Goal: Task Accomplishment & Management: Manage account settings

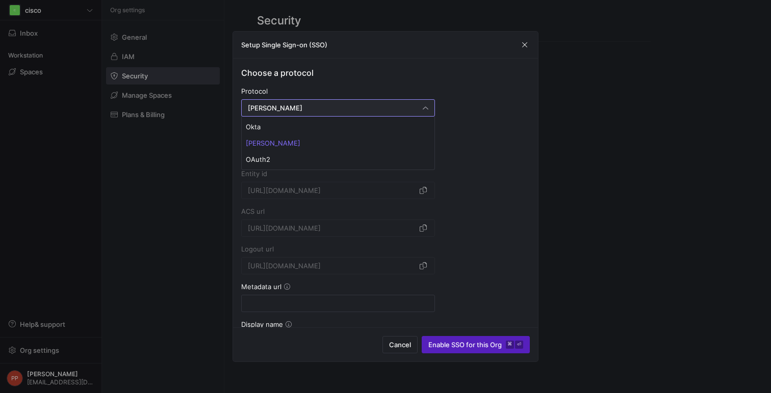
click at [531, 147] on div at bounding box center [385, 196] width 771 height 393
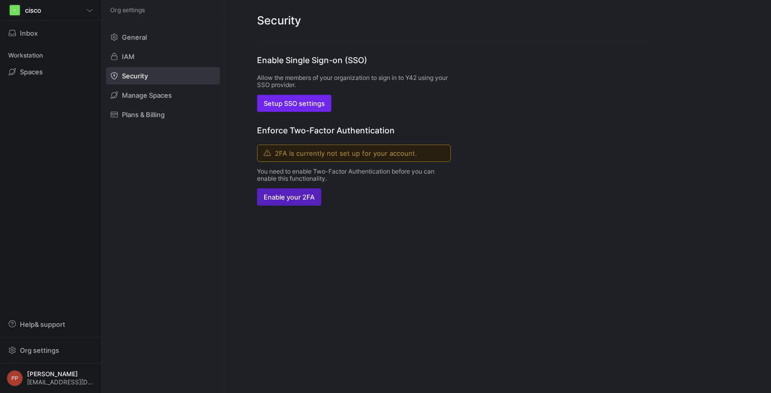
click at [309, 104] on span "Setup SSO settings" at bounding box center [293, 103] width 61 height 8
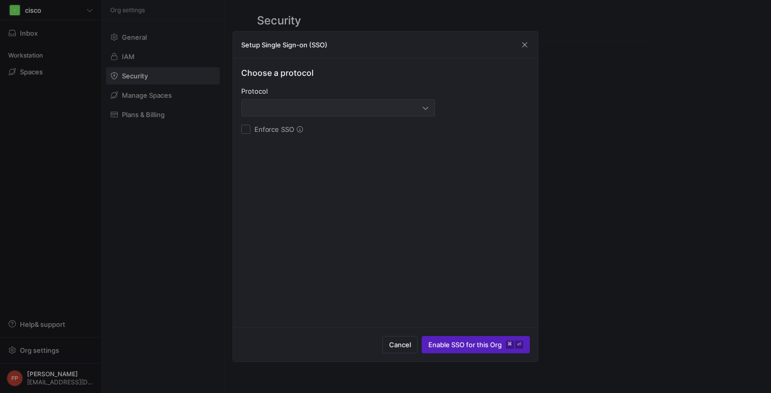
click at [334, 109] on div at bounding box center [335, 108] width 175 height 8
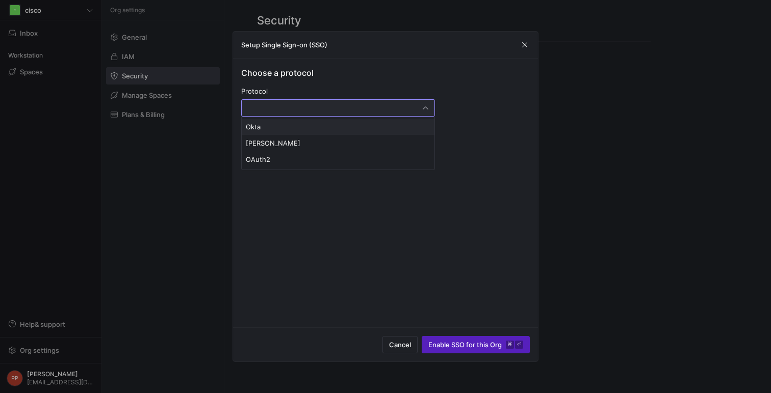
click at [525, 46] on div at bounding box center [385, 196] width 771 height 393
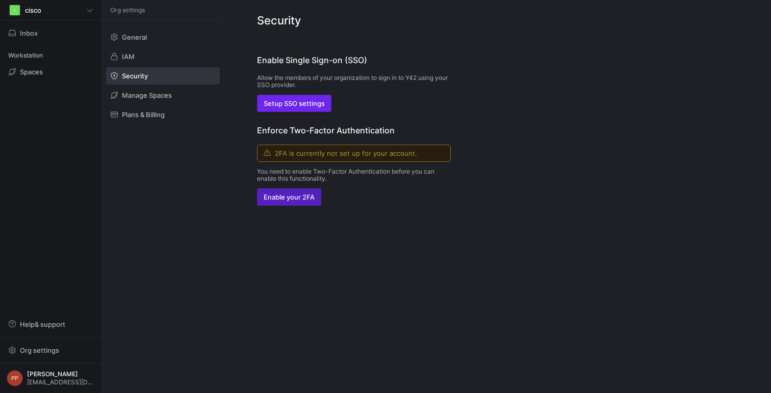
click at [300, 104] on span "Setup SSO settings" at bounding box center [293, 103] width 61 height 8
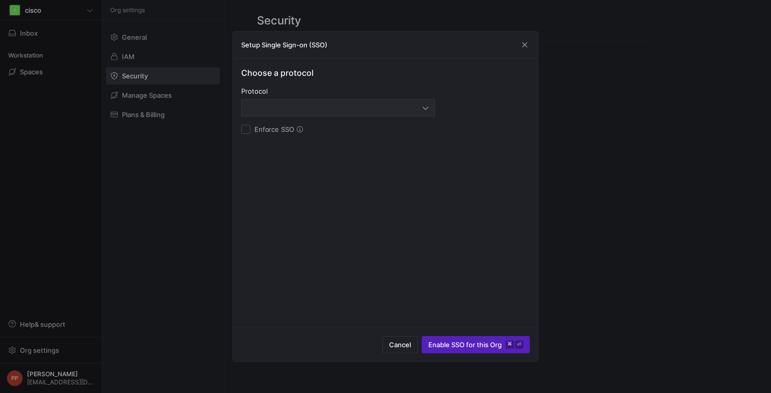
click at [333, 111] on div at bounding box center [335, 108] width 175 height 8
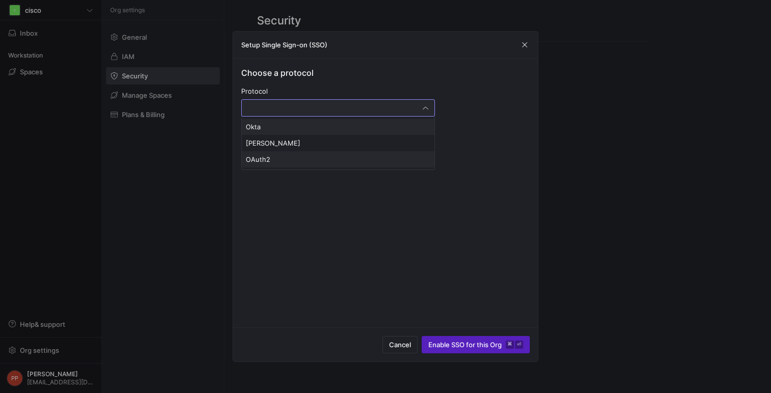
click at [295, 160] on span "OAuth2" at bounding box center [338, 159] width 184 height 8
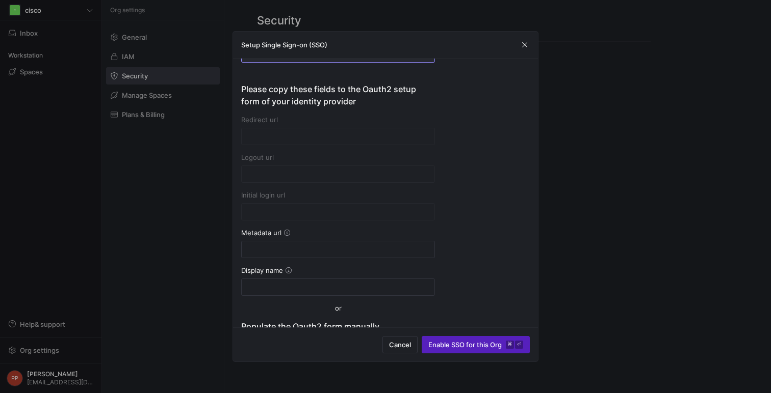
type input "https://account.y42.dev/api/1/id/oauth2/e0372e7a-50ca-44f8-8d0a-3a9408cdda36/ca…"
type input "https://account.y42.dev/api/1/id/oauth2/e0372e7a-50ca-44f8-8d0a-3a9408cdda36/lo…"
type input "https://account.y42.dev/api/1/id/idps/e0372e7a-50ca-44f8-8d0a-3a9408cdda36/logi…"
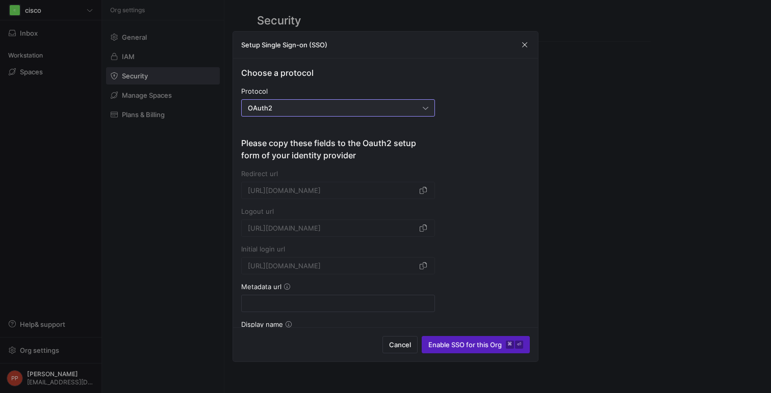
click at [380, 110] on div "OAuth2" at bounding box center [335, 108] width 175 height 8
click at [512, 129] on div at bounding box center [385, 196] width 771 height 393
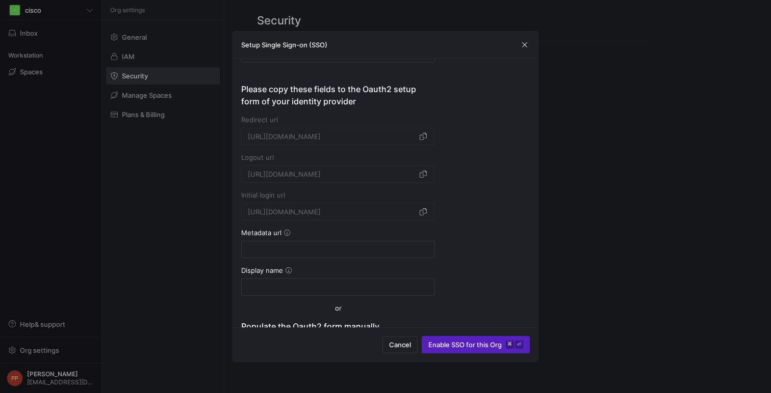
scroll to position [53, 0]
click at [425, 139] on span "button" at bounding box center [423, 138] width 10 height 10
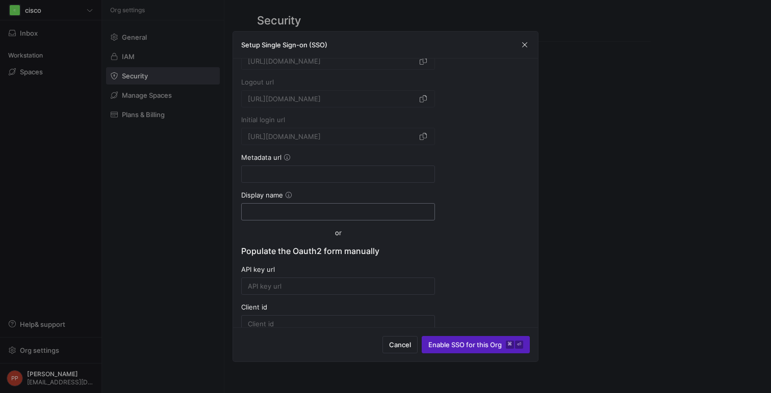
scroll to position [126, 0]
click at [376, 179] on input at bounding box center [338, 177] width 180 height 8
paste input "https://sso-8bc16f9e.test.sso.duosecurity.com/oidc/DIOUXMG9EXPUTB4CAI8Q"
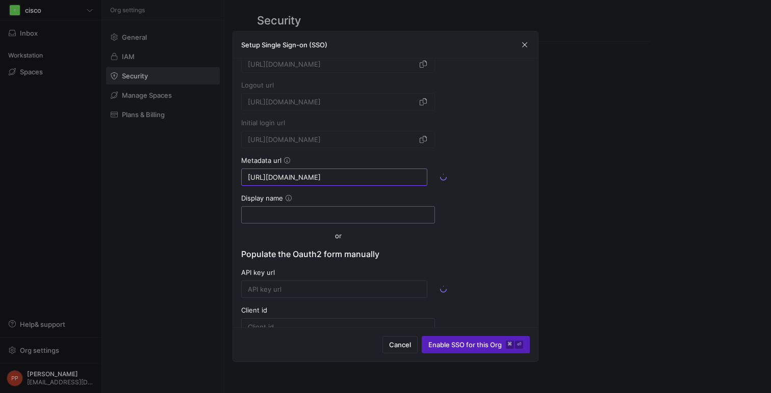
type input "https://sso-8bc16f9e.test.sso.duosecurity.com/oidc/DIOUXMG9EXPUTB4CAI8Q"
click at [318, 217] on input at bounding box center [338, 215] width 180 height 8
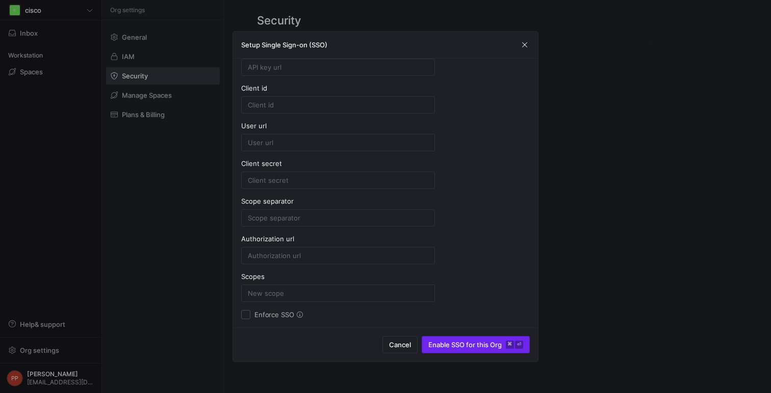
type input "DuoSecurity"
click at [483, 340] on span "submit" at bounding box center [475, 345] width 107 height 16
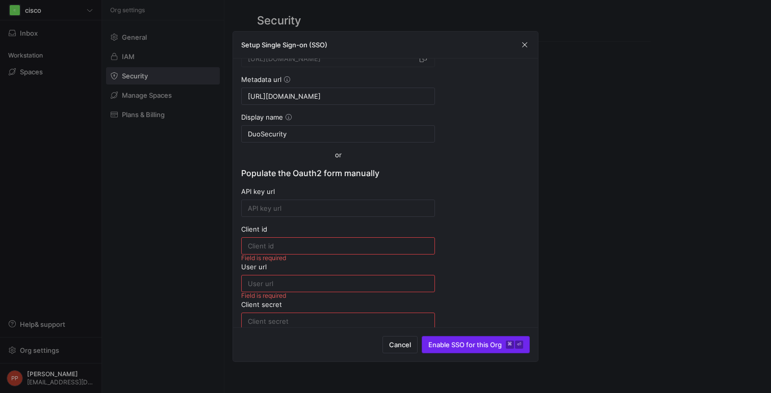
scroll to position [201, 0]
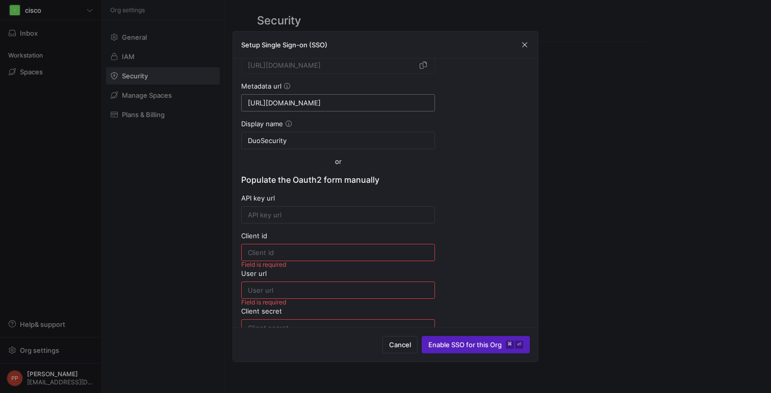
click at [378, 98] on div "https://sso-8bc16f9e.test.sso.duosecurity.com/oidc/DIOUXMG9EXPUTB4CAI8Q" at bounding box center [338, 103] width 180 height 16
click at [363, 104] on input "https://sso-8bc16f9e.test.sso.duosecurity.com/oidc/DIOUXMG9EXPUTB4CAI8Q" at bounding box center [338, 103] width 180 height 8
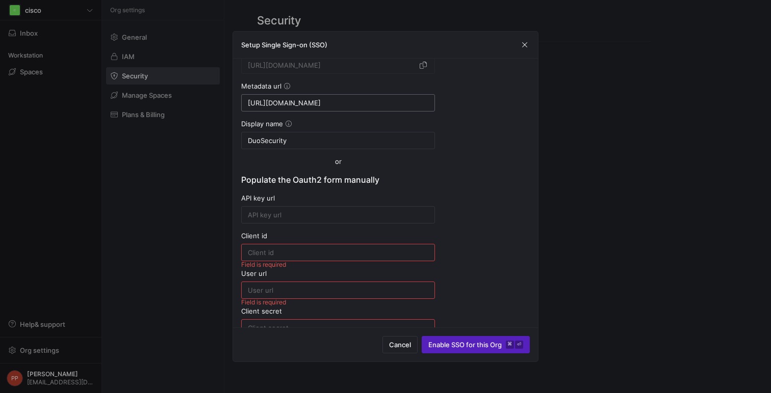
paste input "/.well-known/openid-configuration"
type input "https://sso-8bc16f9e.test.sso.duosecurity.com/oidc/DIOUXMG9EXPUTB4CAI8Q/.well-k…"
type input "https://sso-8bc16f9e.test.sso.duosecurity.com/oidc/DIOUXMG9EXPUTB4CAI8Q/token"
type input "https://sso-8bc16f9e.test.sso.duosecurity.com/oidc/DIOUXMG9EXPUTB4CAI8Q/userinfo"
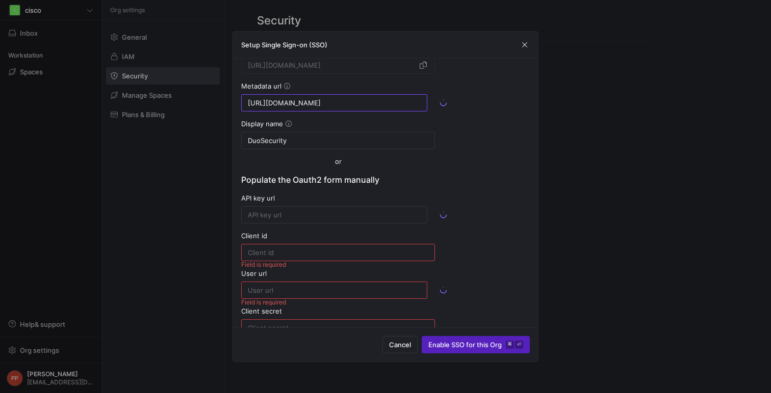
type input "https://sso-8bc16f9e.test.sso.duosecurity.com/oidc/DIOUXMG9EXPUTB4CAI8Q/authori…"
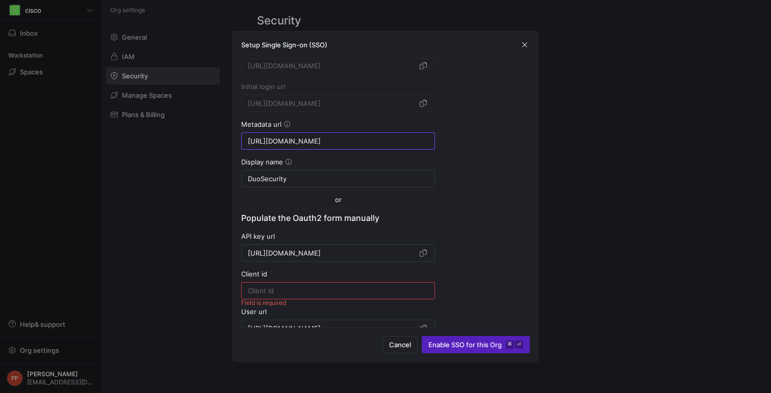
scroll to position [162, 0]
type input "https://sso-8bc16f9e.test.sso.duosecurity.com/oidc/DIOUXMG9EXPUTB4CAI8Q/.well-k…"
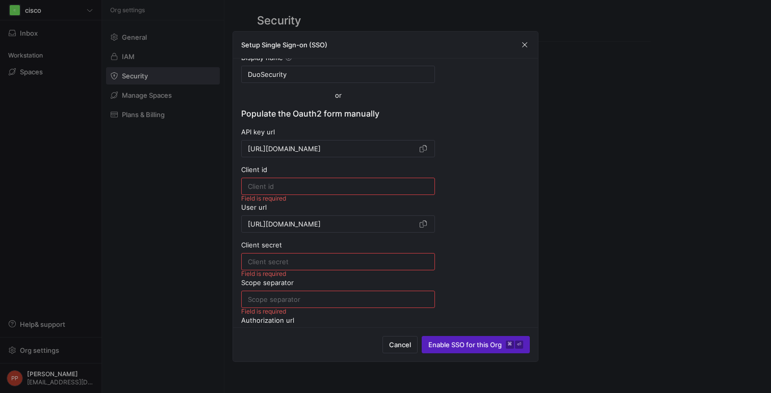
scroll to position [290, 0]
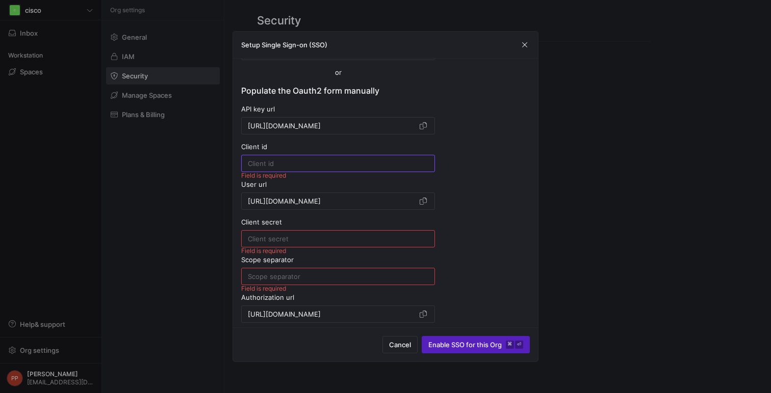
click at [372, 162] on input at bounding box center [338, 164] width 180 height 8
paste input "DIOUXMG9EXPUTB4CAI8Q"
type input "DIOUXMG9EXPUTB4CAI8Q"
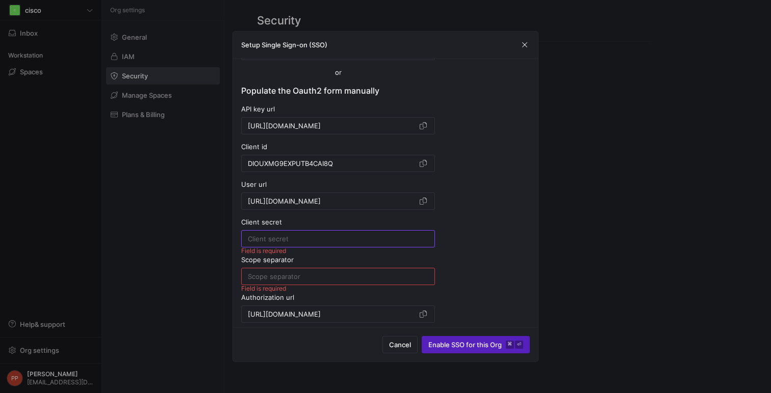
click at [369, 236] on input at bounding box center [338, 239] width 180 height 8
paste input "DIOUXMG9EXPUTB4CAI8Q"
type input "DIOUXMG9EXPUTB4CAI8Q"
click at [328, 274] on input at bounding box center [338, 277] width 180 height 8
type input """
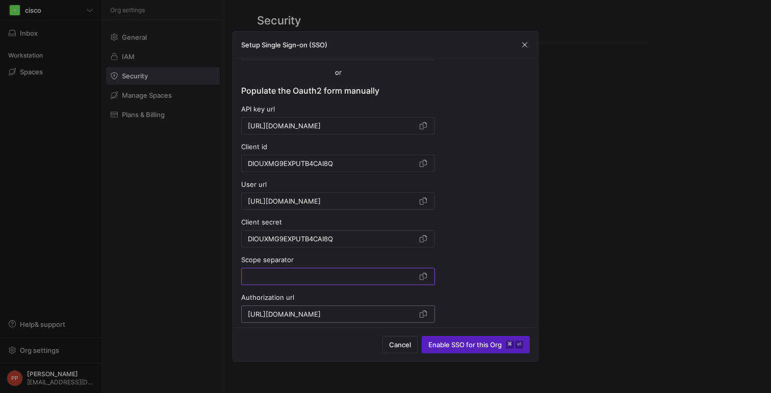
scroll to position [349, 0]
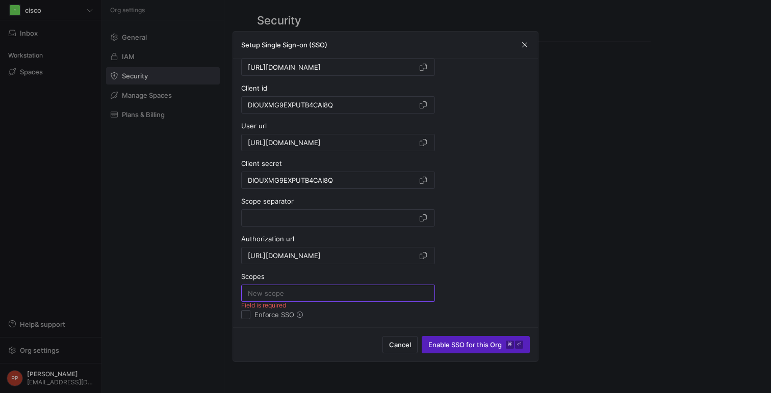
click at [300, 295] on input at bounding box center [338, 293] width 180 height 8
type input "openid"
type input "email"
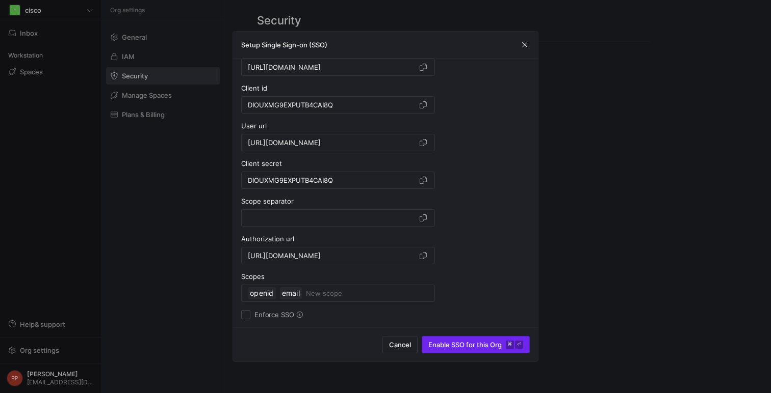
click at [471, 347] on span "Enable SSO for this Org ⌘ ⏎" at bounding box center [475, 345] width 95 height 8
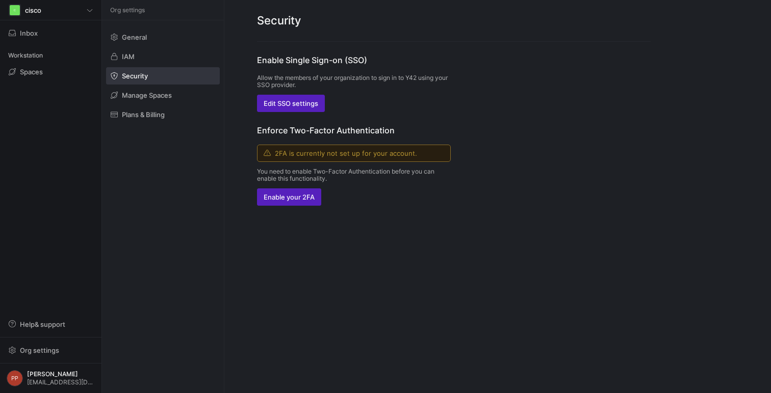
click at [481, 136] on div "Enable Single Sign-on (SSO) Allow the members of your organization to sign in t…" at bounding box center [453, 124] width 459 height 164
click at [308, 103] on span "Edit SSO settings" at bounding box center [290, 103] width 55 height 8
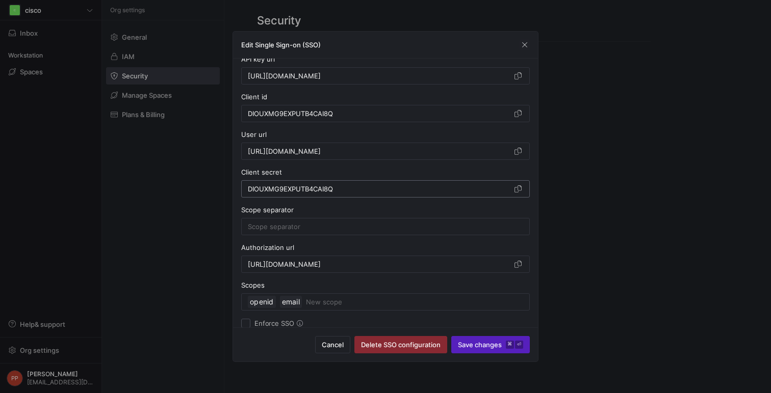
scroll to position [78, 0]
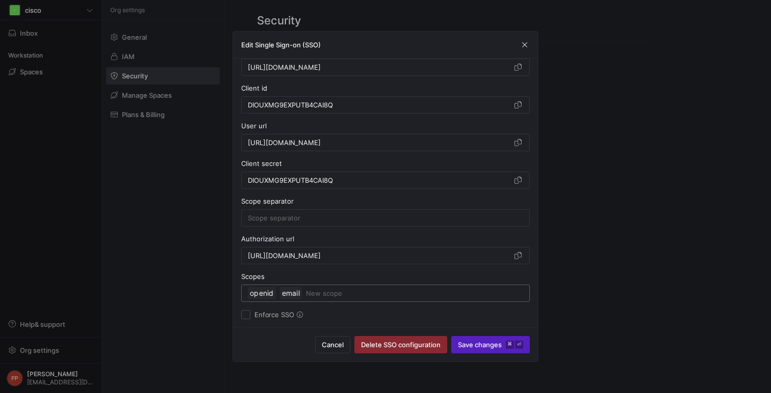
click at [311, 295] on input at bounding box center [414, 293] width 217 height 12
click at [247, 315] on input "Enforce SSO" at bounding box center [245, 314] width 9 height 9
checkbox input "false"
click at [299, 317] on icon at bounding box center [300, 315] width 6 height 6
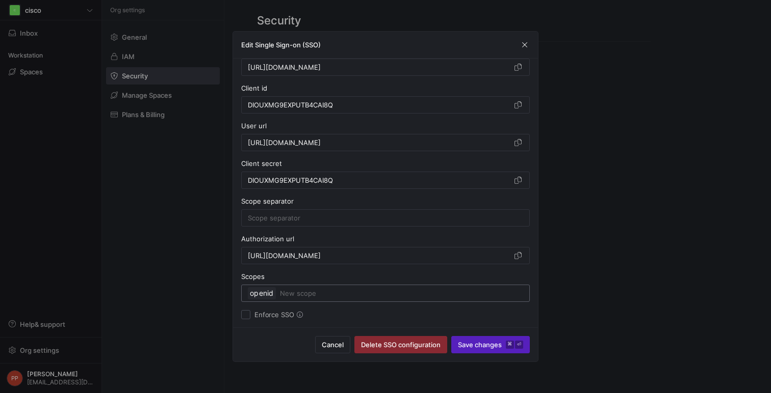
click at [303, 296] on input at bounding box center [402, 293] width 244 height 12
click at [495, 345] on span "Save changes ⌘ ⏎" at bounding box center [490, 345] width 65 height 8
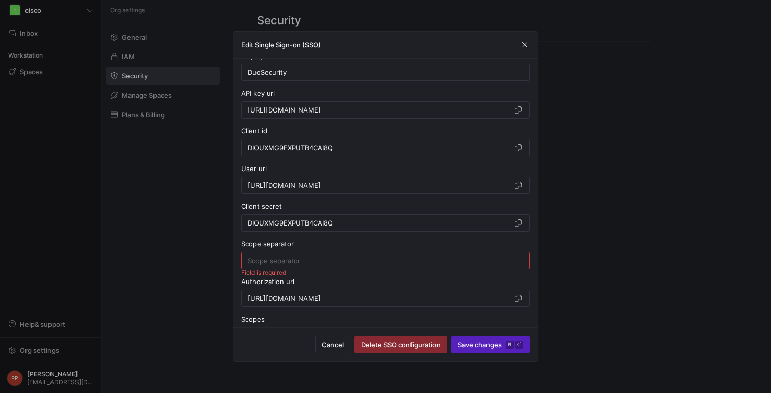
scroll to position [31, 0]
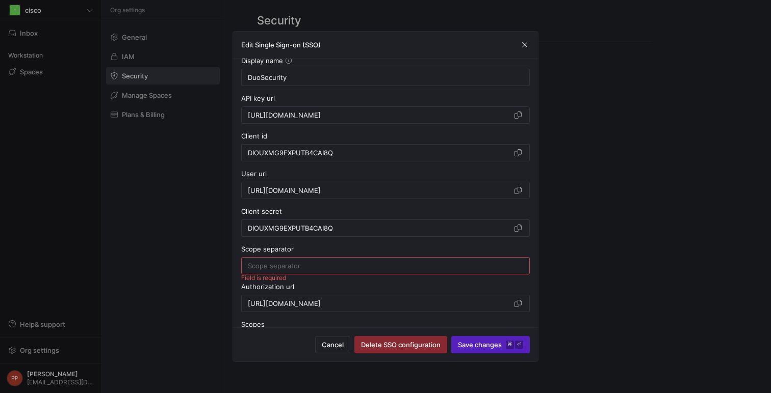
click at [374, 261] on div at bounding box center [385, 266] width 275 height 16
click at [479, 346] on span "Save changes ⌘ ⏎" at bounding box center [490, 345] width 65 height 8
type input "DuoSecurity"
type input "https://sso-8bc16f9e.test.sso.duosecurity.com/oidc/DIOUXMG9EXPUTB4CAI8Q/token"
type input "DIOUXMG9EXPUTB4CAI8Q"
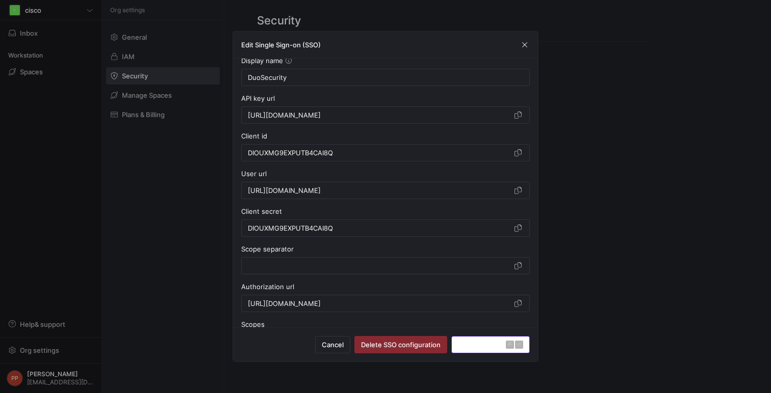
type input "https://sso-8bc16f9e.test.sso.duosecurity.com/oidc/DIOUXMG9EXPUTB4CAI8Q/userinfo"
type input "DIOUXMG9EXPUTB4CAI8Q"
type input "https://sso-8bc16f9e.test.sso.duosecurity.com/oidc/DIOUXMG9EXPUTB4CAI8Q/authori…"
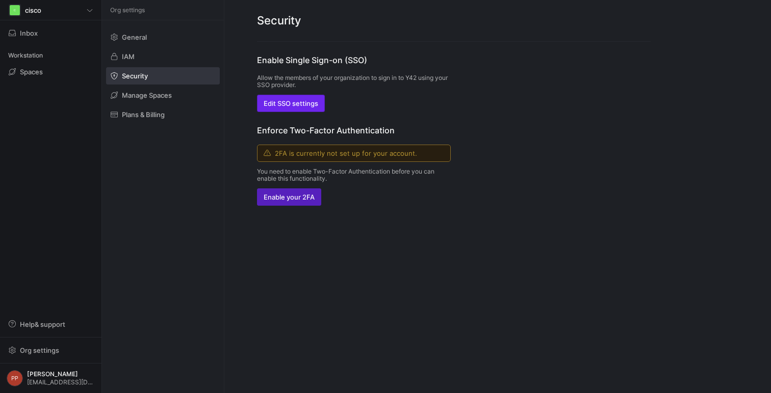
click at [295, 102] on span "Edit SSO settings" at bounding box center [290, 103] width 55 height 8
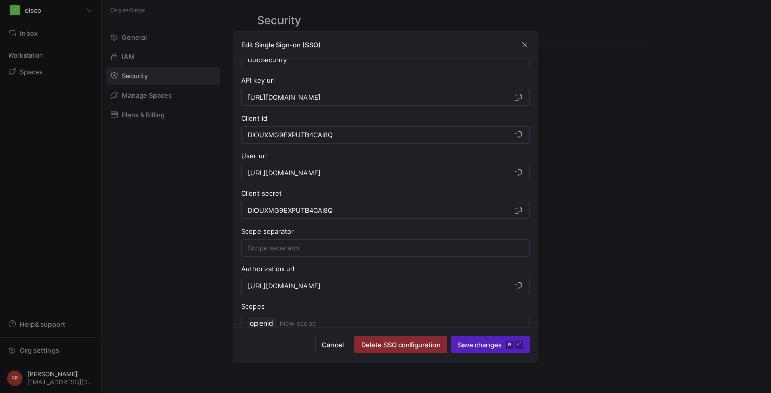
scroll to position [43, 0]
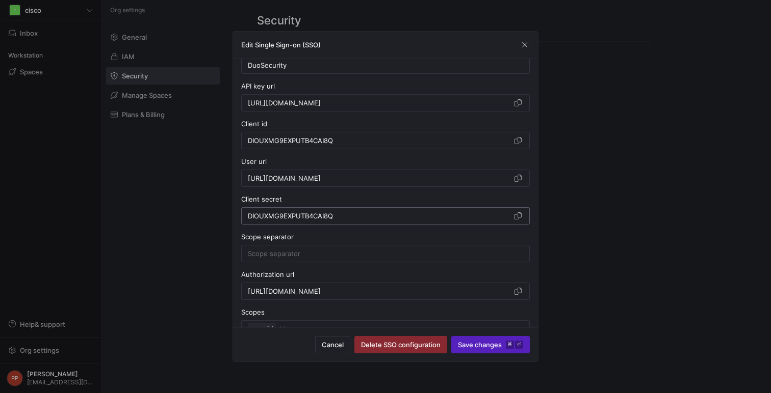
click at [348, 221] on div "DIOUXMG9EXPUTB4CAI8Q" at bounding box center [379, 216] width 263 height 16
paste input "wBMHkKa7AB6qcADUOFLPdP8z0YuMq0K9SsnXhIO9"
type input "wBMHkKa7AB6qcADUOFLPdP8z0YuMq0K9SsnXhIO9"
click at [482, 348] on span "Save changes ⌘ ⏎" at bounding box center [490, 345] width 65 height 8
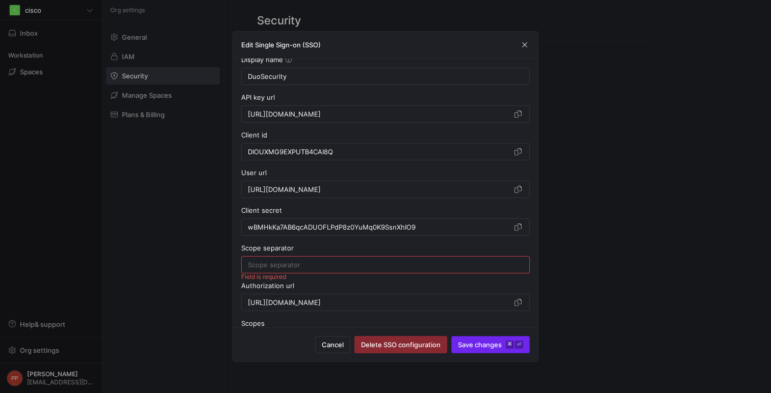
scroll to position [31, 0]
click at [441, 270] on div at bounding box center [385, 266] width 275 height 16
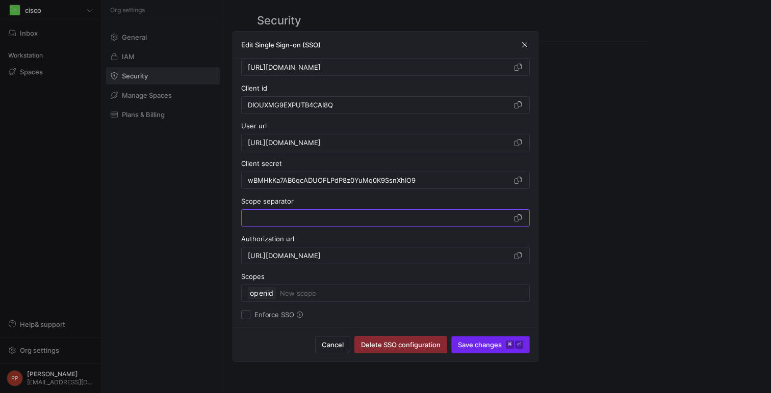
click at [494, 347] on span "Save changes ⌘ ⏎" at bounding box center [490, 345] width 65 height 8
type input "DuoSecurity"
type input "https://sso-8bc16f9e.test.sso.duosecurity.com/oidc/DIOUXMG9EXPUTB4CAI8Q/token"
type input "DIOUXMG9EXPUTB4CAI8Q"
type input "https://sso-8bc16f9e.test.sso.duosecurity.com/oidc/DIOUXMG9EXPUTB4CAI8Q/userinfo"
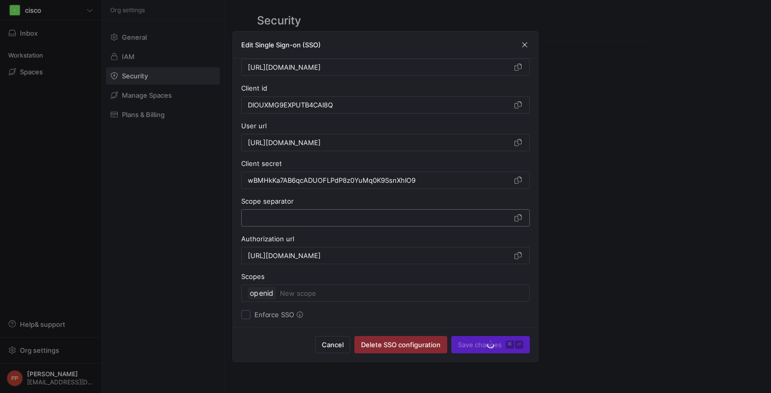
type input "wBMHkKa7AB6qcADUOFLPdP8z0YuMq0K9SsnXhIO9"
type input "https://sso-8bc16f9e.test.sso.duosecurity.com/oidc/DIOUXMG9EXPUTB4CAI8Q/authori…"
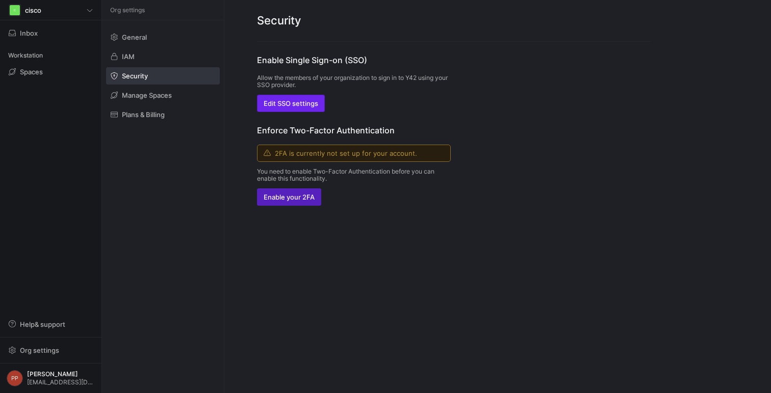
click at [296, 110] on span "button" at bounding box center [290, 103] width 67 height 16
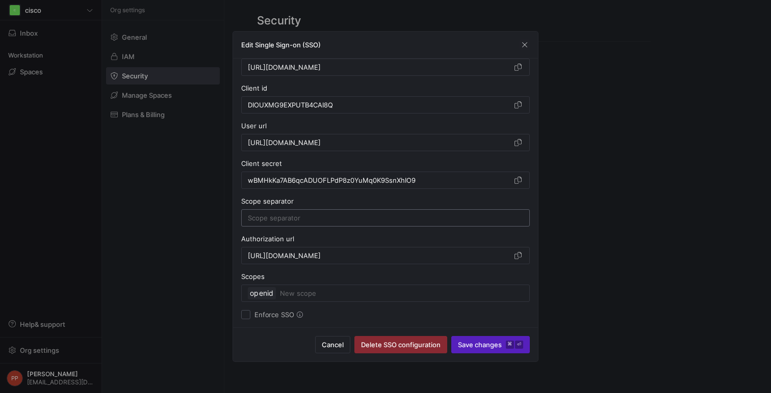
click at [345, 221] on input at bounding box center [385, 218] width 275 height 8
click at [310, 295] on input at bounding box center [402, 293] width 244 height 12
type input "email"
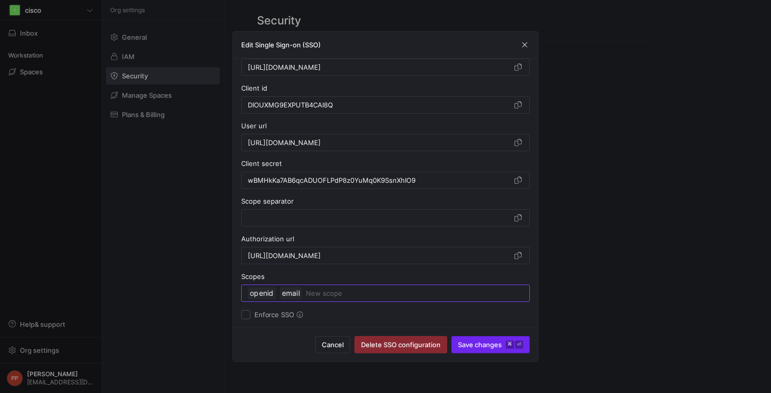
click at [475, 352] on span "submit" at bounding box center [490, 345] width 77 height 16
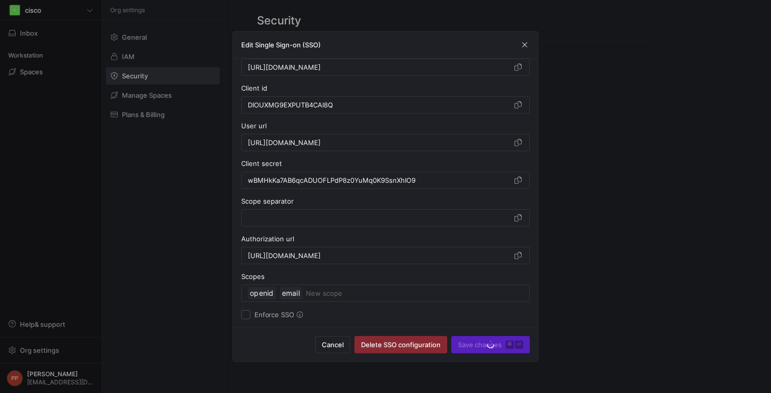
type input "DuoSecurity"
type input "https://sso-8bc16f9e.test.sso.duosecurity.com/oidc/DIOUXMG9EXPUTB4CAI8Q/token"
type input "DIOUXMG9EXPUTB4CAI8Q"
type input "https://sso-8bc16f9e.test.sso.duosecurity.com/oidc/DIOUXMG9EXPUTB4CAI8Q/userinfo"
type input "wBMHkKa7AB6qcADUOFLPdP8z0YuMq0K9SsnXhIO9"
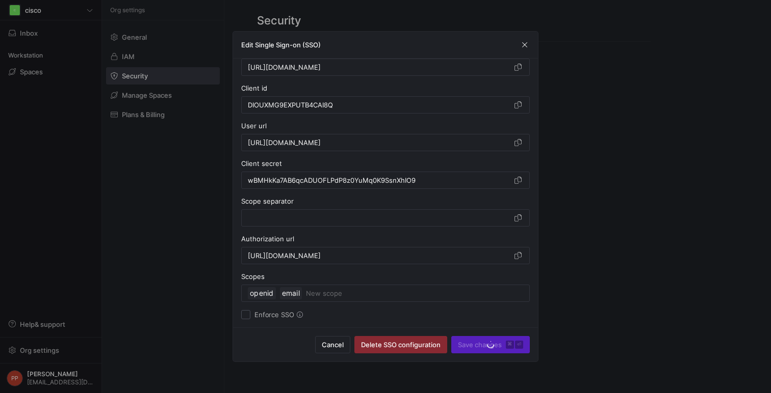
type input "https://sso-8bc16f9e.test.sso.duosecurity.com/oidc/DIOUXMG9EXPUTB4CAI8Q/authori…"
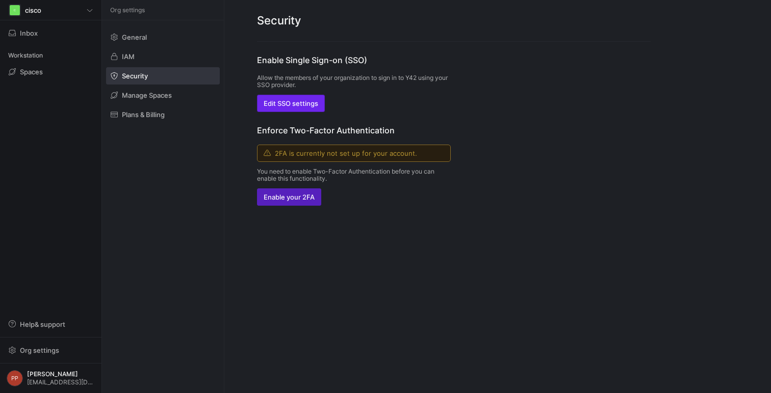
click at [311, 102] on span "Edit SSO settings" at bounding box center [290, 103] width 55 height 8
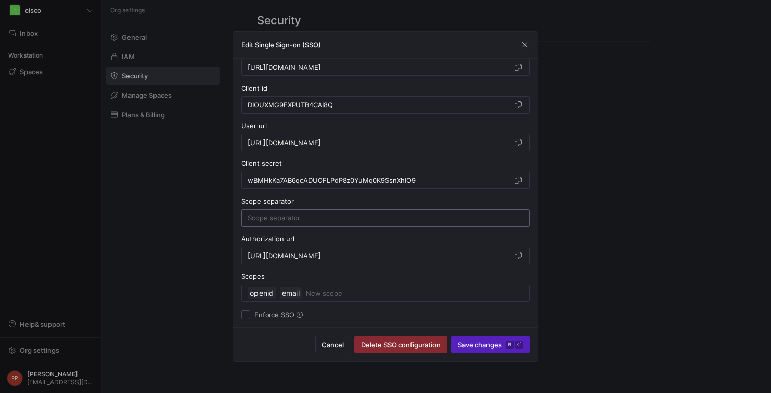
click at [288, 218] on input at bounding box center [385, 218] width 275 height 8
click at [486, 347] on span "Save changes ⌘ ⏎" at bounding box center [490, 345] width 65 height 8
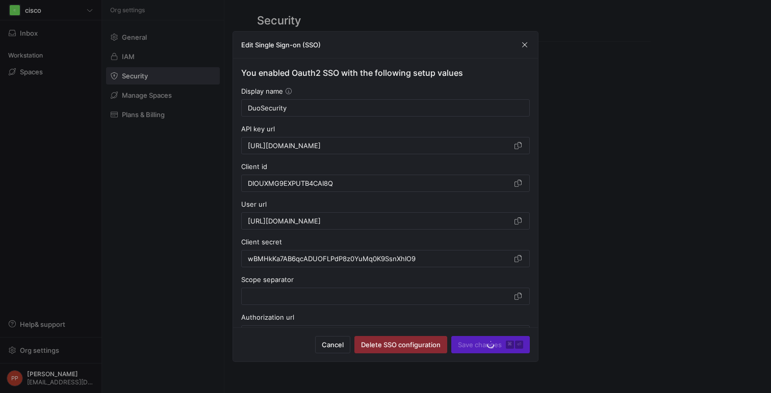
scroll to position [1, 0]
type input "DuoSecurity"
type input "https://sso-8bc16f9e.test.sso.duosecurity.com/oidc/DIOUXMG9EXPUTB4CAI8Q/token"
type input "DIOUXMG9EXPUTB4CAI8Q"
type input "https://sso-8bc16f9e.test.sso.duosecurity.com/oidc/DIOUXMG9EXPUTB4CAI8Q/userinfo"
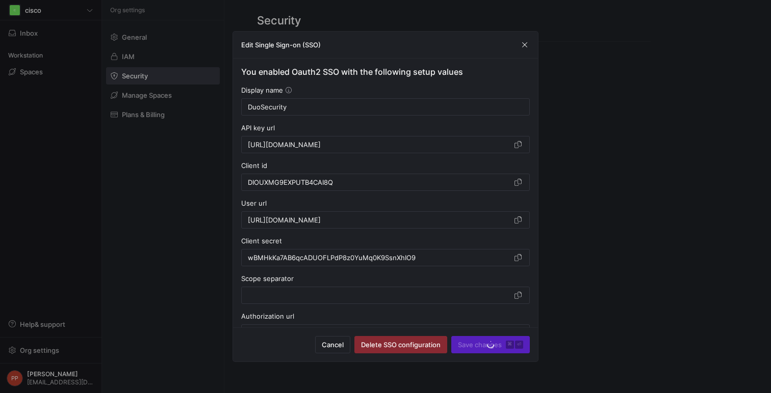
type input "wBMHkKa7AB6qcADUOFLPdP8z0YuMq0K9SsnXhIO9"
type input "https://sso-8bc16f9e.test.sso.duosecurity.com/oidc/DIOUXMG9EXPUTB4CAI8Q/authori…"
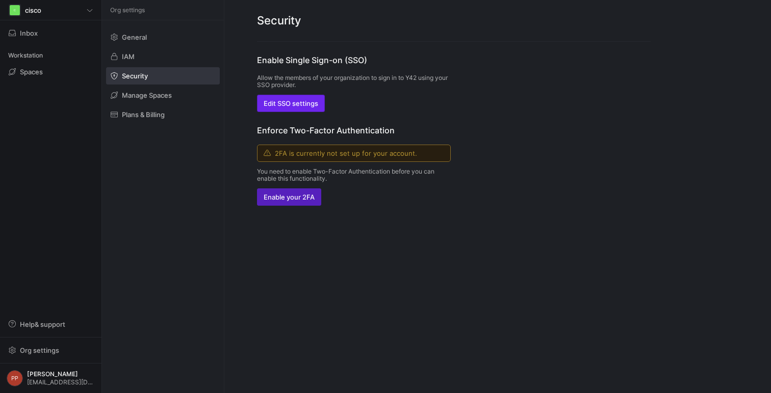
click at [306, 107] on span "Edit SSO settings" at bounding box center [290, 103] width 55 height 8
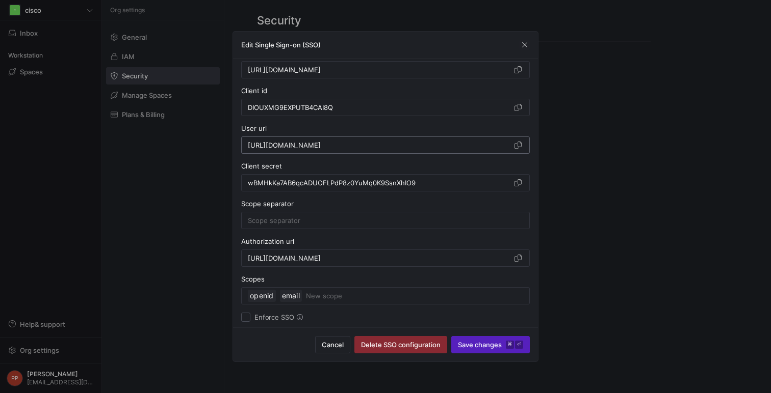
scroll to position [78, 0]
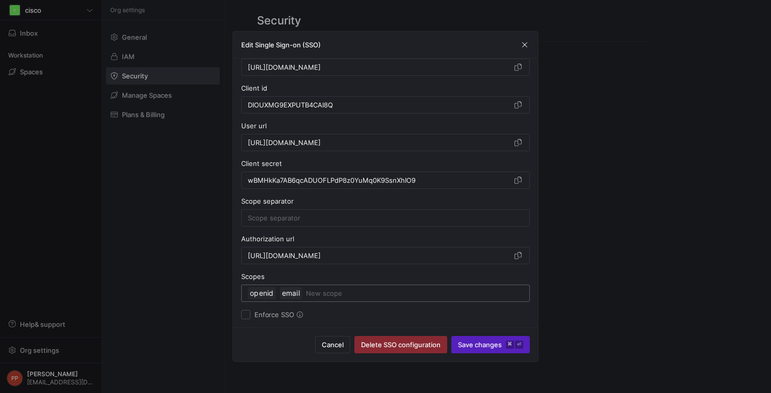
click at [331, 295] on input at bounding box center [414, 293] width 217 height 12
type input "openid"
type input "email"
click at [345, 219] on input at bounding box center [385, 218] width 275 height 8
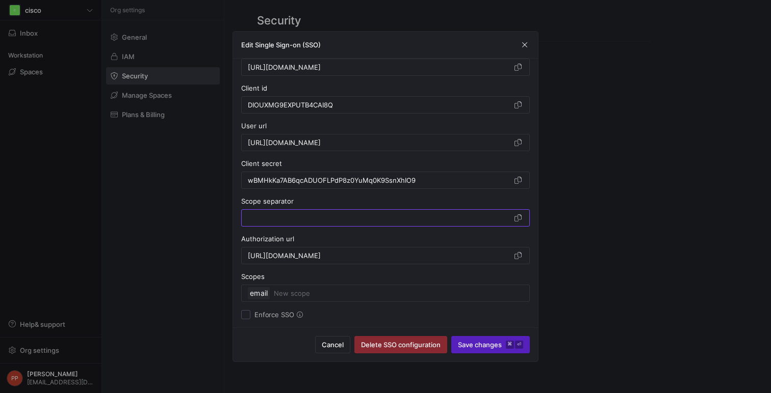
click at [462, 339] on span "submit" at bounding box center [490, 345] width 77 height 16
type input "DuoSecurity"
type input "https://sso-8bc16f9e.test.sso.duosecurity.com/oidc/DIOUXMG9EXPUTB4CAI8Q/token"
type input "DIOUXMG9EXPUTB4CAI8Q"
type input "https://sso-8bc16f9e.test.sso.duosecurity.com/oidc/DIOUXMG9EXPUTB4CAI8Q/userinfo"
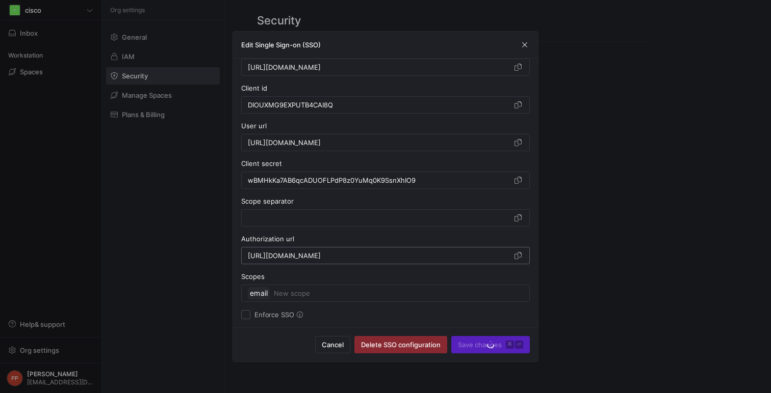
type input "wBMHkKa7AB6qcADUOFLPdP8z0YuMq0K9SsnXhIO9"
type input "https://sso-8bc16f9e.test.sso.duosecurity.com/oidc/DIOUXMG9EXPUTB4CAI8Q/authori…"
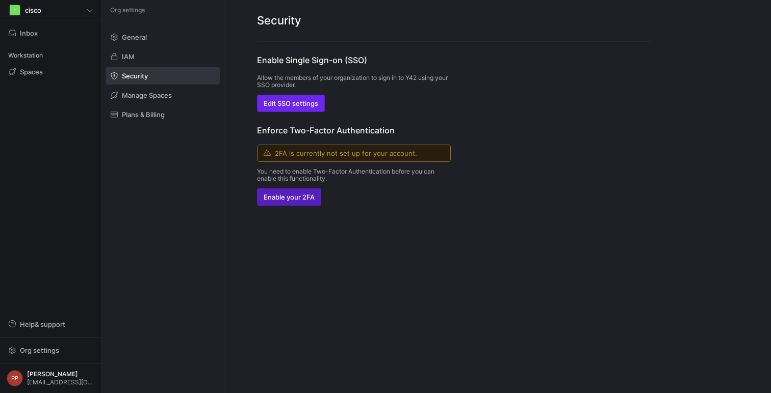
click at [314, 102] on span "Edit SSO settings" at bounding box center [290, 103] width 55 height 8
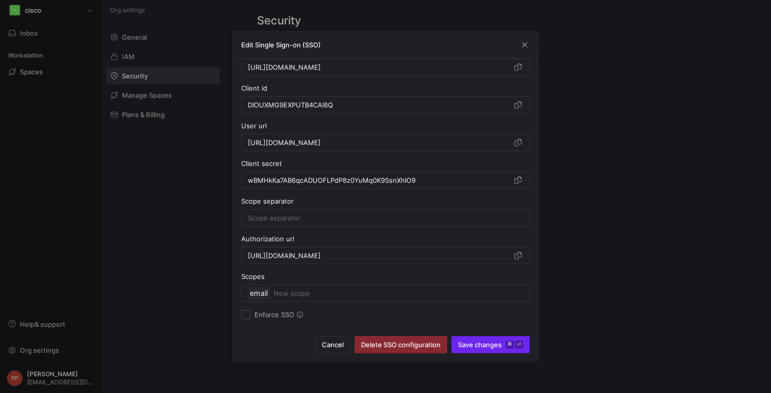
click at [485, 348] on span "Save changes ⌘ ⏎" at bounding box center [490, 345] width 65 height 8
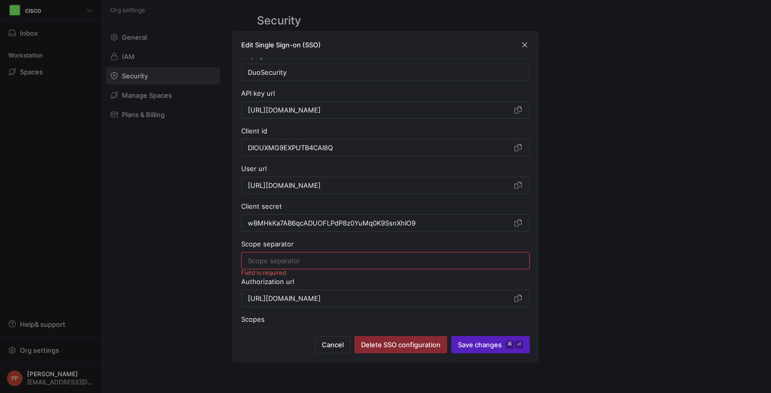
scroll to position [31, 0]
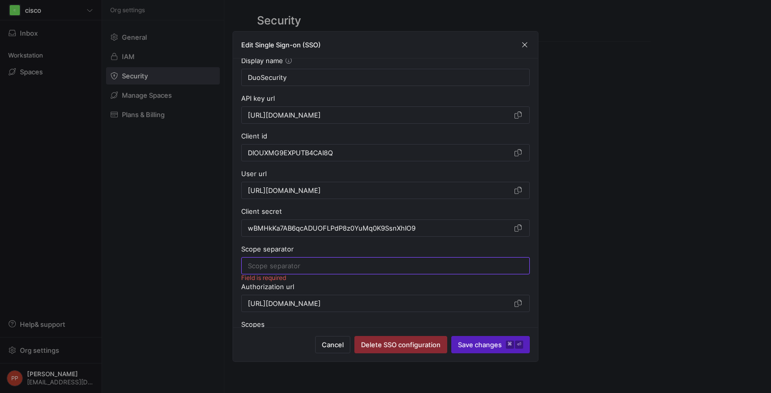
click at [381, 269] on input at bounding box center [385, 266] width 275 height 8
click at [460, 345] on span "Save changes ⌘ ⏎" at bounding box center [490, 345] width 65 height 8
type input "DuoSecurity"
type input "https://sso-8bc16f9e.test.sso.duosecurity.com/oidc/DIOUXMG9EXPUTB4CAI8Q/token"
type input "DIOUXMG9EXPUTB4CAI8Q"
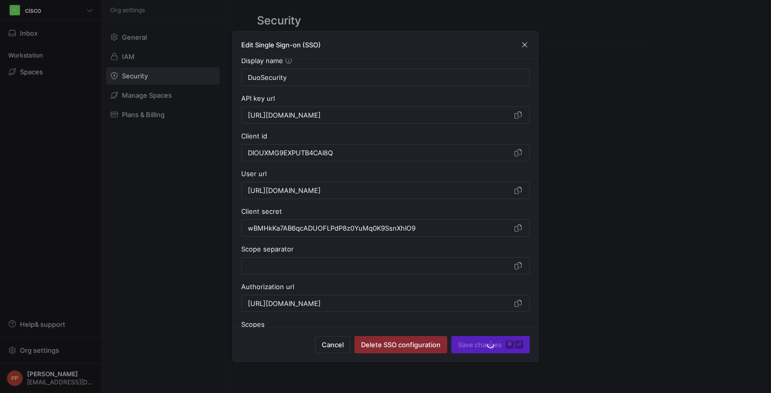
type input "https://sso-8bc16f9e.test.sso.duosecurity.com/oidc/DIOUXMG9EXPUTB4CAI8Q/userinfo"
type input "wBMHkKa7AB6qcADUOFLPdP8z0YuMq0K9SsnXhIO9"
type input "https://sso-8bc16f9e.test.sso.duosecurity.com/oidc/DIOUXMG9EXPUTB4CAI8Q/authori…"
